Goal: Information Seeking & Learning: Learn about a topic

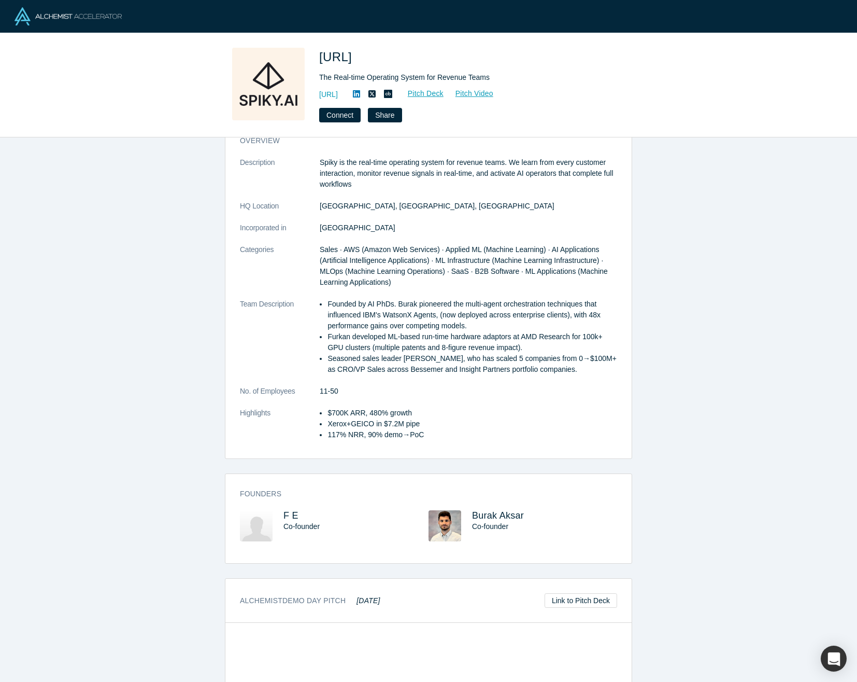
scroll to position [29, 0]
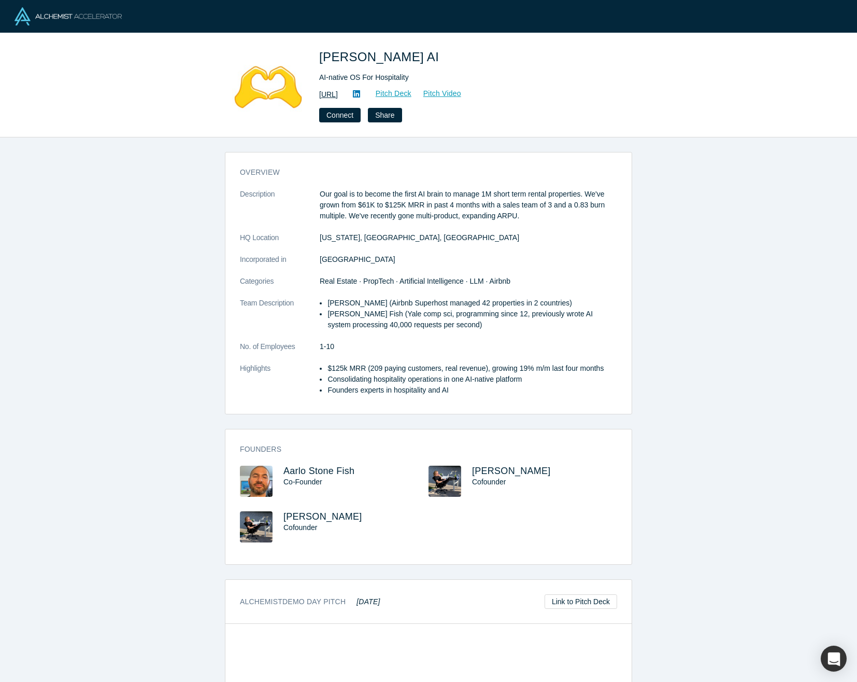
click at [338, 95] on link "http://getbesty.ai" at bounding box center [328, 94] width 19 height 11
